Goal: Navigation & Orientation: Find specific page/section

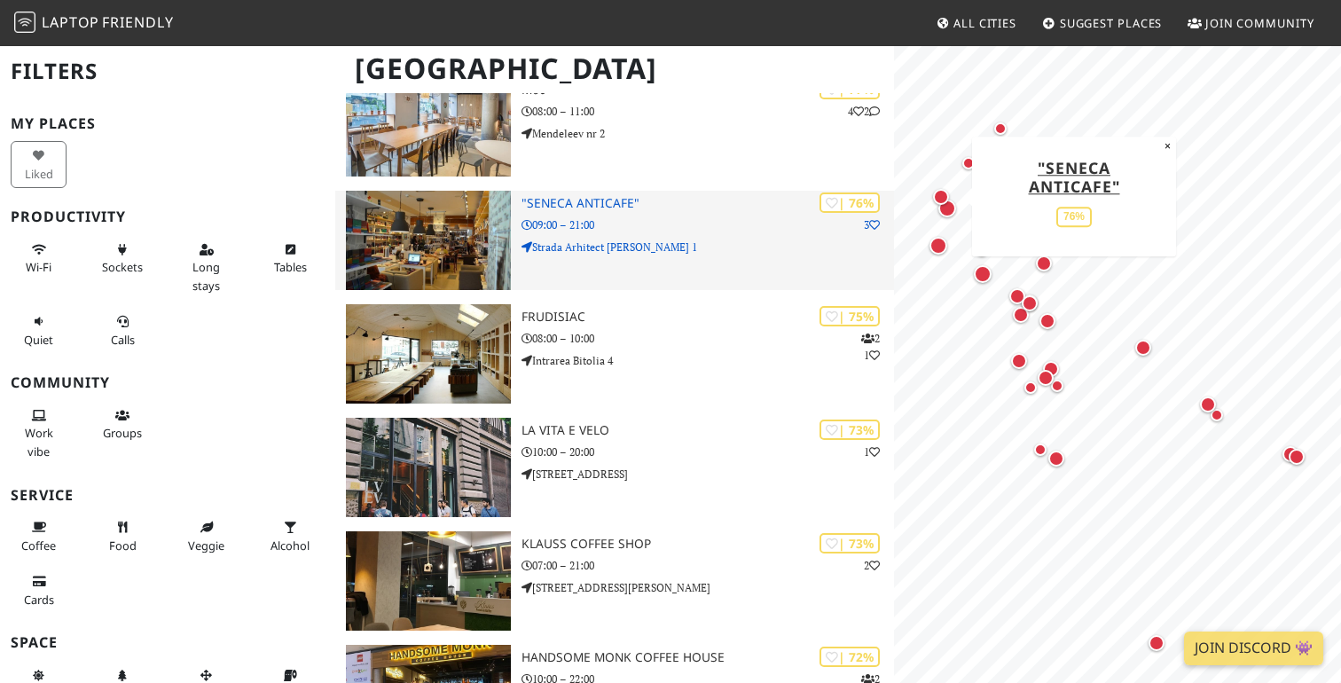
scroll to position [976, 0]
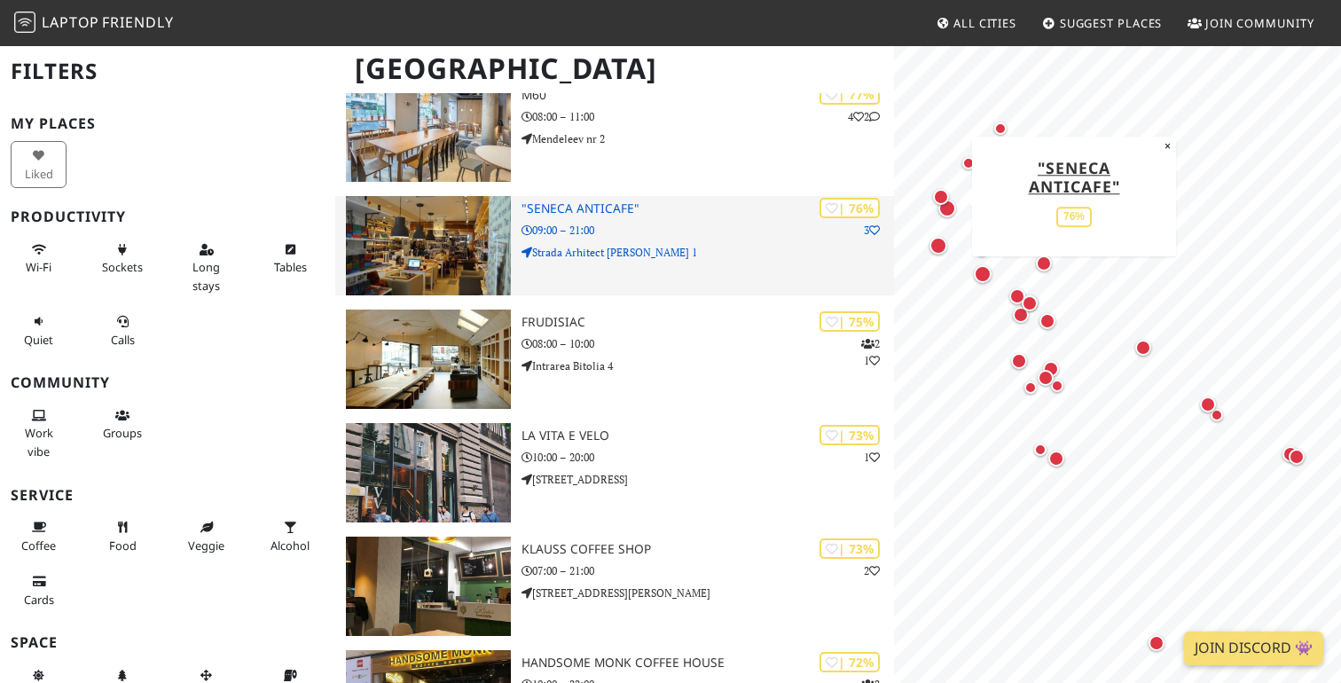
click at [569, 209] on h3 ""Seneca Anticafe"" at bounding box center [707, 208] width 372 height 15
